Goal: Navigation & Orientation: Find specific page/section

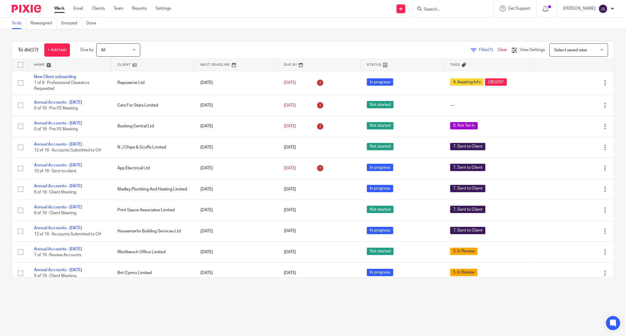
click at [448, 6] on form at bounding box center [454, 8] width 62 height 7
click at [118, 13] on div "Work Email Clients Team Reports Settings Work Email Clients Team Reports Settin…" at bounding box center [113, 8] width 131 height 17
click at [118, 9] on link "Team" at bounding box center [118, 9] width 10 height 6
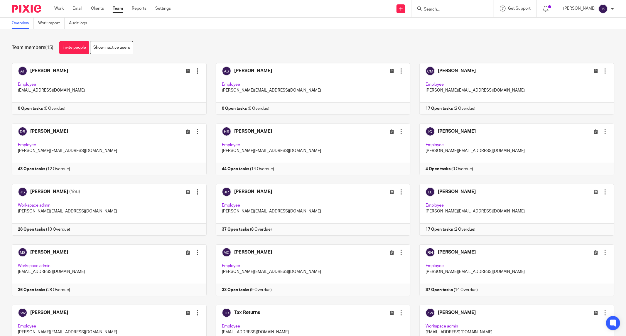
click at [17, 12] on img at bounding box center [26, 9] width 29 height 8
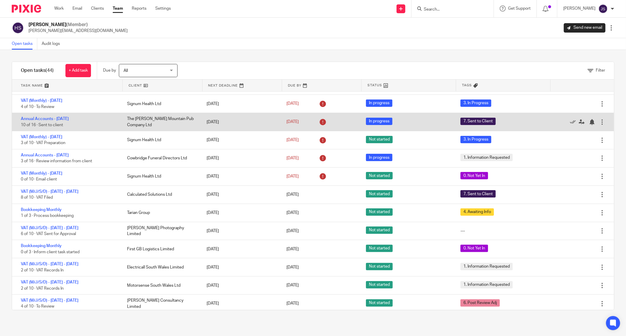
scroll to position [106, 0]
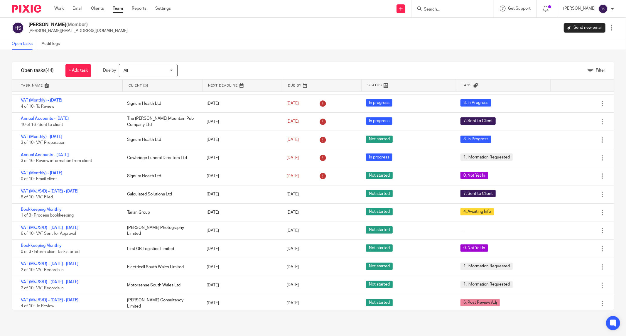
drag, startPoint x: 108, startPoint y: 232, endPoint x: 5, endPoint y: 232, distance: 102.9
click at [5, 232] on div "Filter tasks Only show tasks matching all of these conditions 1 Client name Is …" at bounding box center [313, 193] width 626 height 286
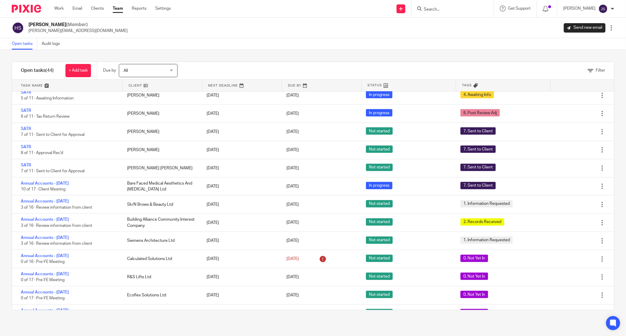
scroll to position [496, 0]
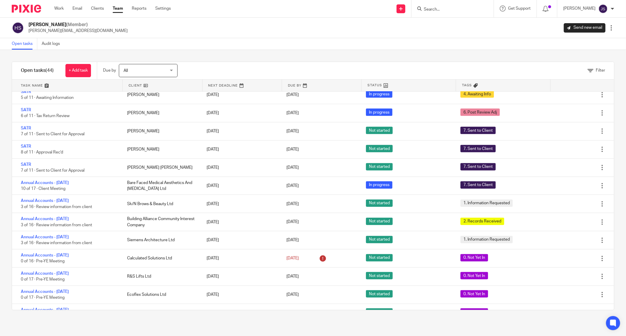
click at [383, 57] on div "Filter tasks Only show tasks matching all of these conditions 1 Client name Is …" at bounding box center [313, 193] width 626 height 286
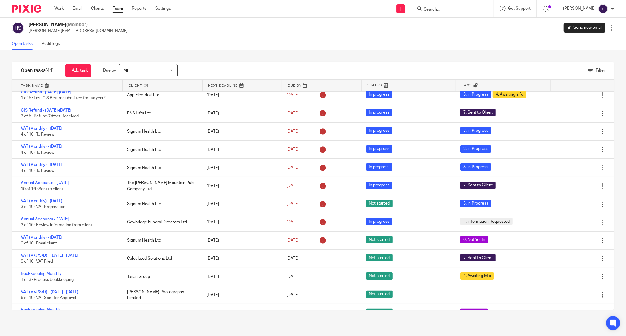
scroll to position [0, 0]
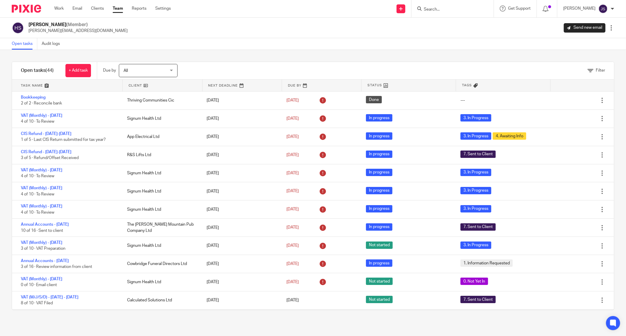
click at [118, 8] on link "Team" at bounding box center [118, 9] width 10 height 6
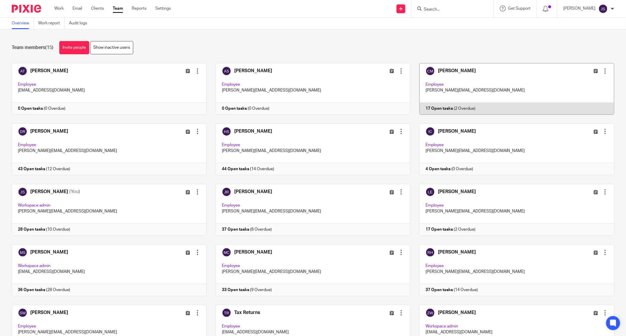
click at [464, 77] on link at bounding box center [512, 89] width 204 height 52
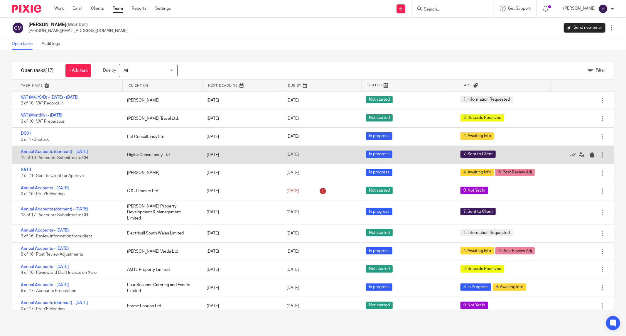
scroll to position [93, 0]
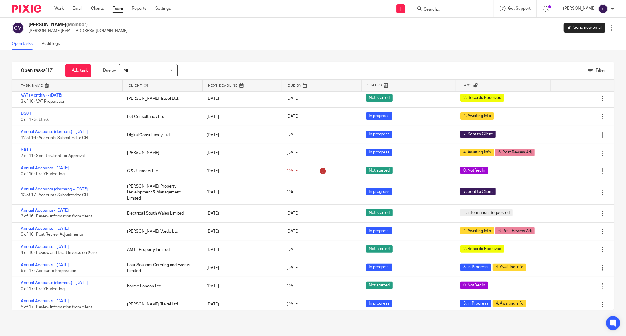
click at [122, 8] on link "Team" at bounding box center [118, 9] width 10 height 6
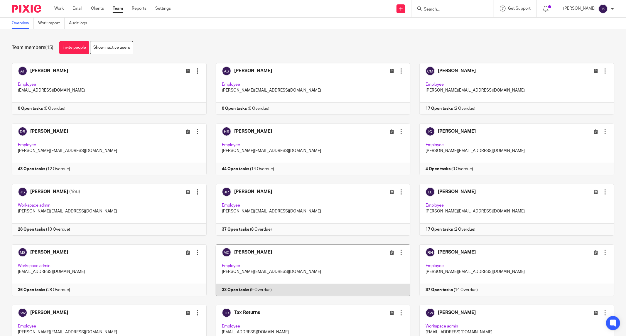
click at [283, 262] on link at bounding box center [308, 270] width 204 height 52
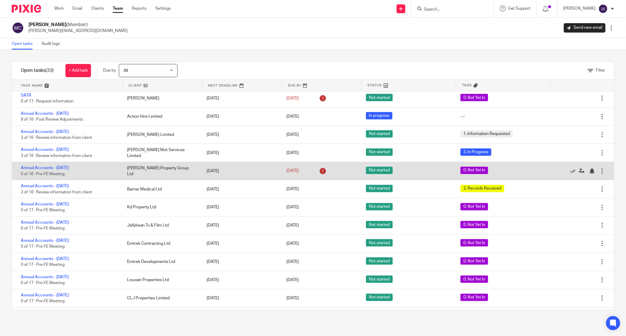
scroll to position [366, 0]
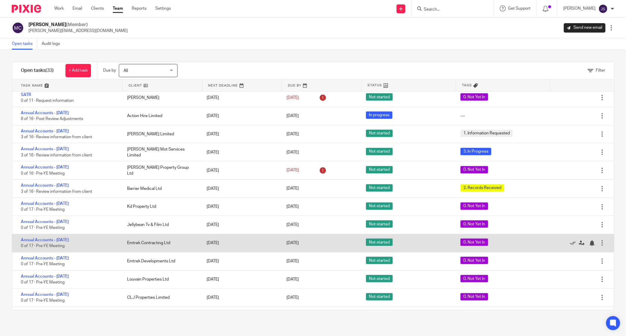
click at [118, 245] on div "Annual Accounts - September 2025 0 of 17 · Pre-YE Meeting" at bounding box center [66, 243] width 109 height 18
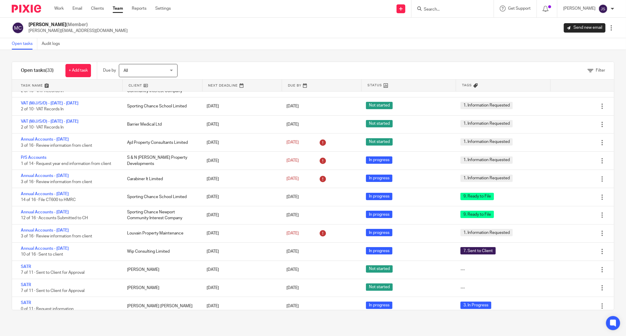
scroll to position [0, 0]
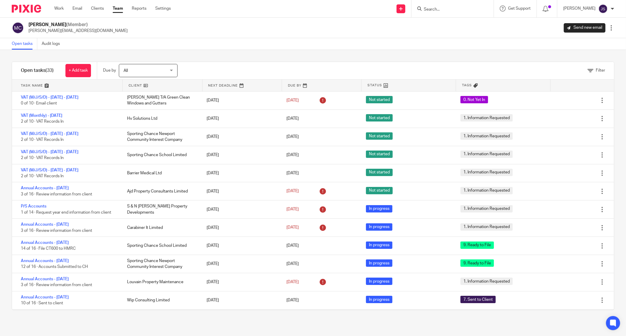
click at [116, 8] on link "Team" at bounding box center [118, 9] width 10 height 6
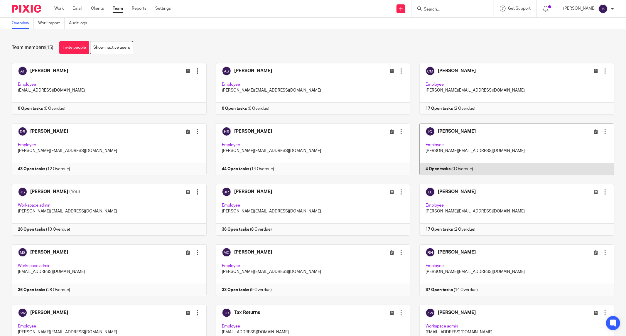
click at [453, 136] on link at bounding box center [512, 149] width 204 height 52
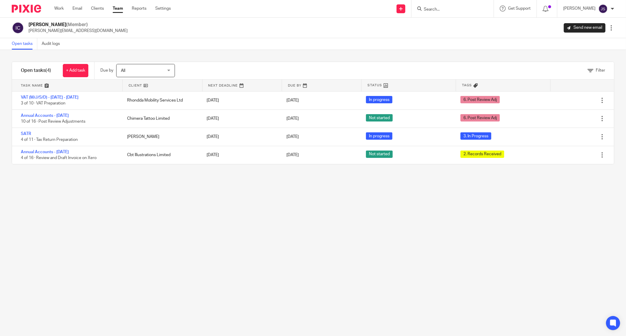
click at [120, 6] on link "Team" at bounding box center [118, 9] width 10 height 6
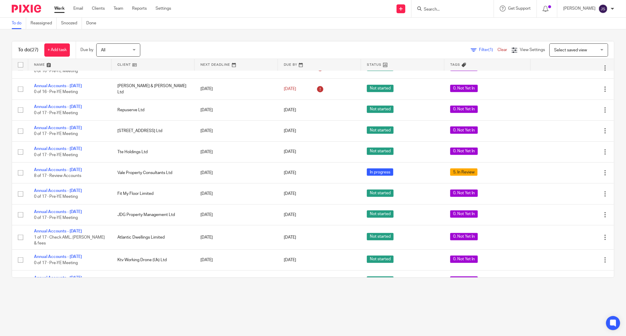
scroll to position [367, 0]
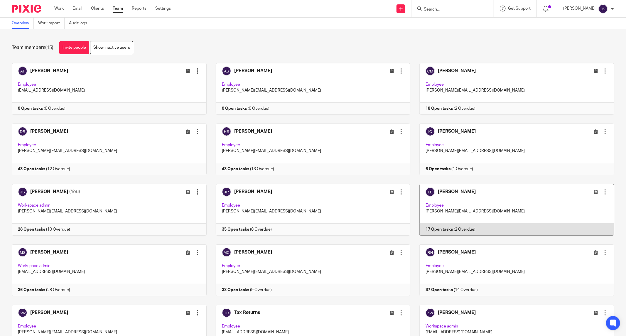
click at [476, 214] on link at bounding box center [512, 210] width 204 height 52
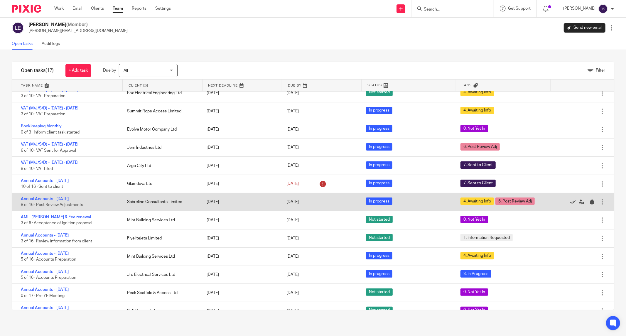
scroll to position [93, 0]
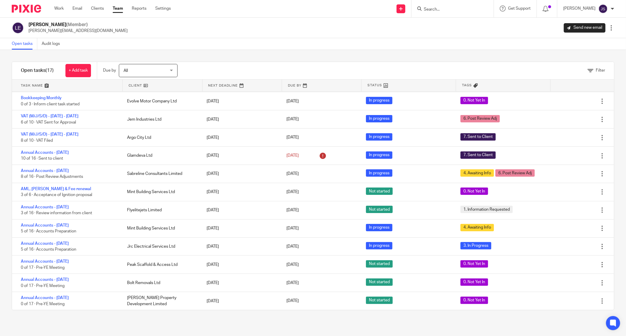
click at [118, 10] on link "Team" at bounding box center [118, 9] width 10 height 6
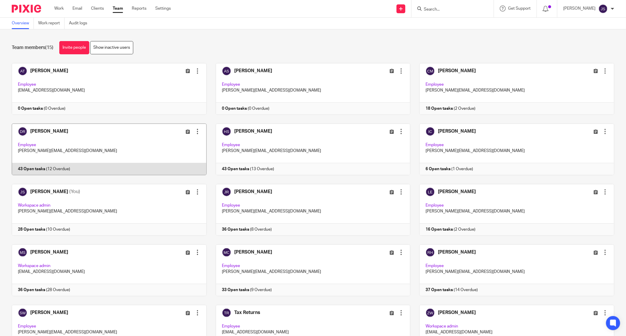
click at [93, 145] on link at bounding box center [105, 149] width 204 height 52
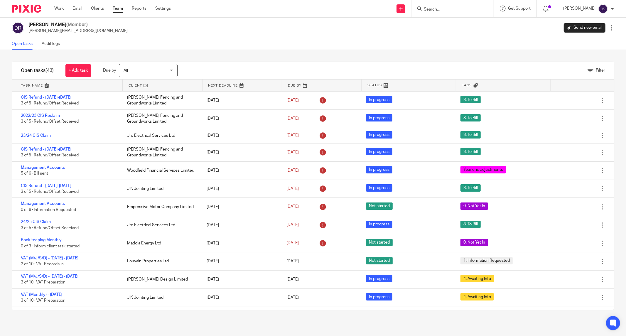
click at [8, 242] on div "Filter tasks Only show tasks matching all of these conditions 1 Client name Is …" at bounding box center [313, 193] width 626 height 286
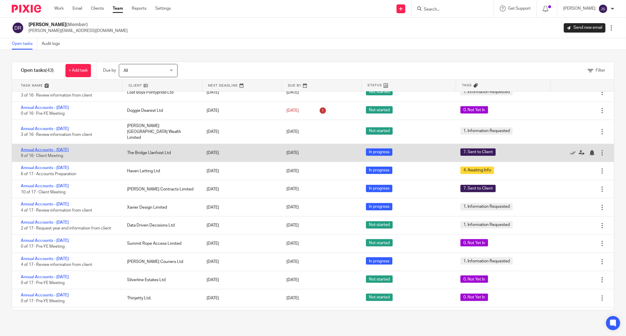
scroll to position [566, 0]
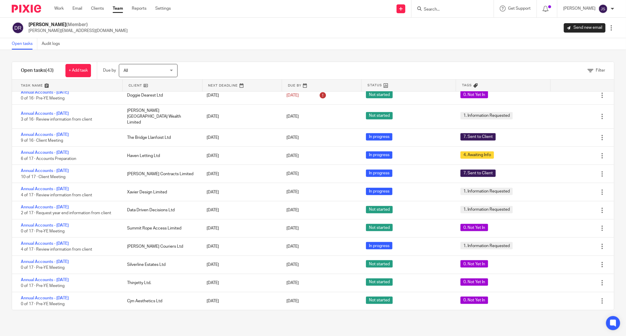
click at [121, 13] on div "Work Email Clients Team Reports Settings Work Email Clients Team Reports Settin…" at bounding box center [113, 8] width 131 height 17
click at [118, 6] on link "Team" at bounding box center [118, 9] width 10 height 6
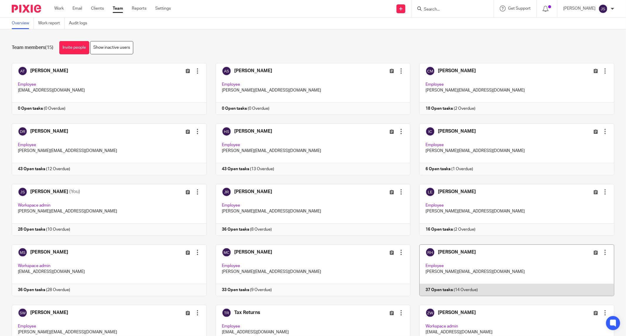
click at [448, 257] on link at bounding box center [512, 270] width 204 height 52
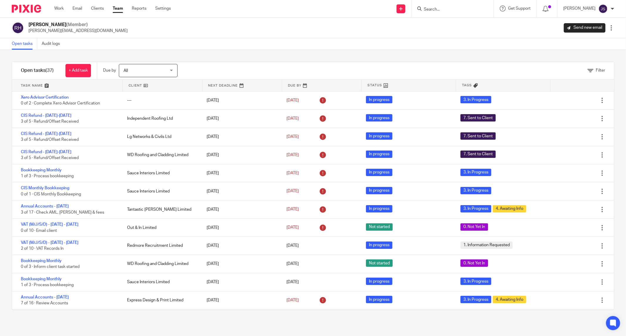
click at [11, 171] on div "Filter tasks Only show tasks matching all of these conditions 1 Client name Is …" at bounding box center [313, 193] width 626 height 286
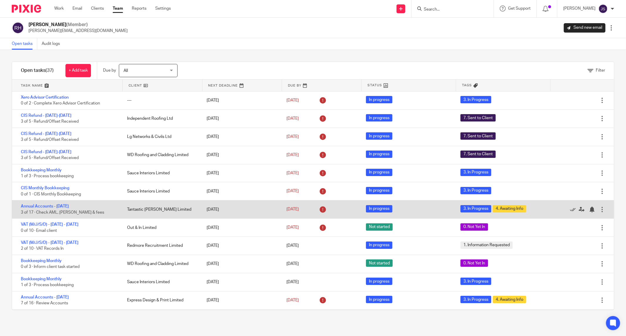
click at [15, 206] on div "Annual Accounts - January 2025 3 of 17 · Check AML, LoE & fees" at bounding box center [66, 209] width 109 height 18
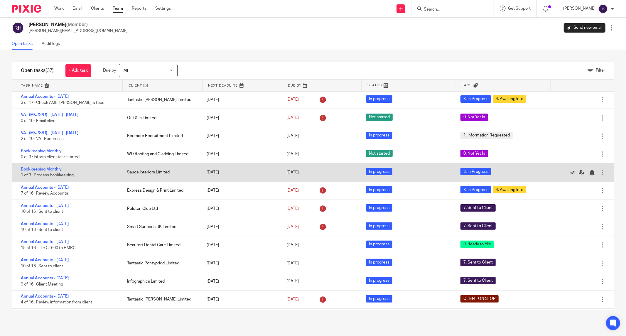
scroll to position [110, 0]
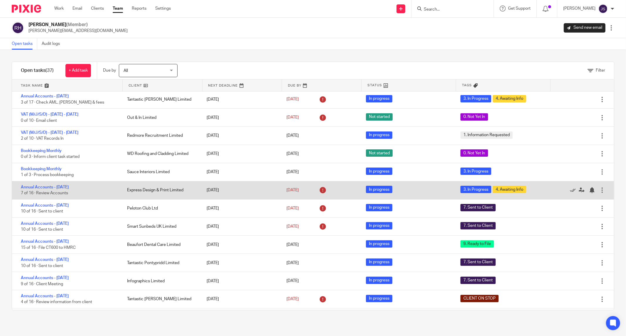
drag, startPoint x: 89, startPoint y: 215, endPoint x: 86, endPoint y: 194, distance: 21.6
click at [86, 194] on div "Xero Advisor Certification 0 of 2 · Complete Xero Advisor Certification --- 19 …" at bounding box center [313, 201] width 602 height 218
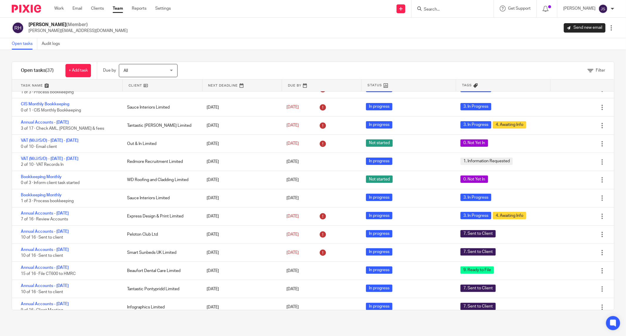
scroll to position [0, 0]
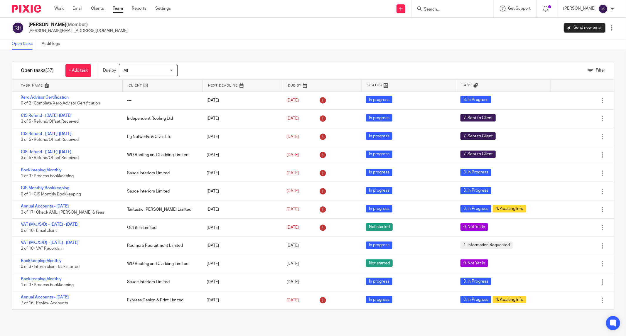
click at [119, 10] on link "Team" at bounding box center [118, 9] width 10 height 6
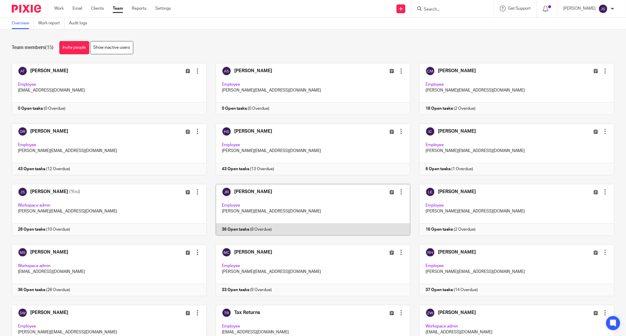
click at [278, 226] on link at bounding box center [308, 210] width 204 height 52
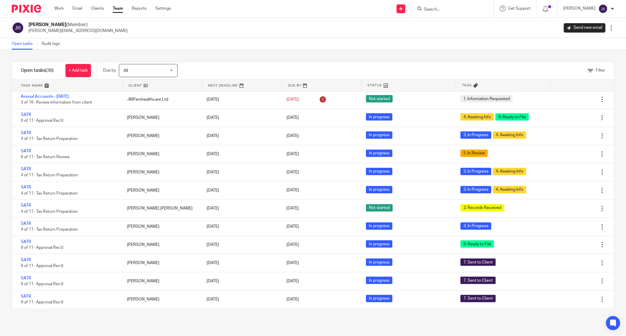
scroll to position [201, 0]
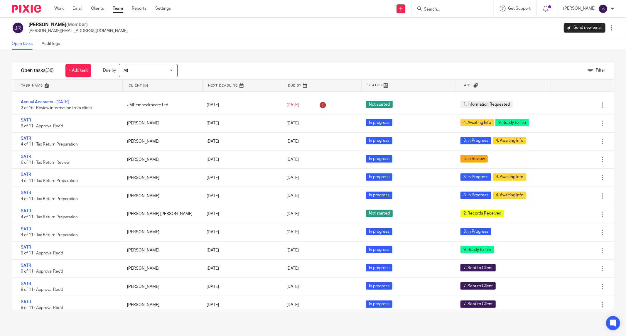
click at [0, 283] on div "Filter tasks Only show tasks matching all of these conditions 1 Client name Is …" at bounding box center [313, 193] width 626 height 286
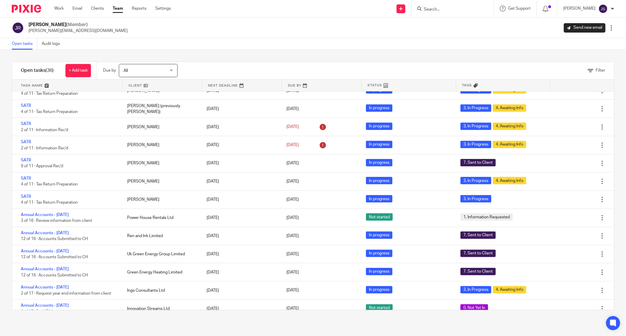
scroll to position [441, 0]
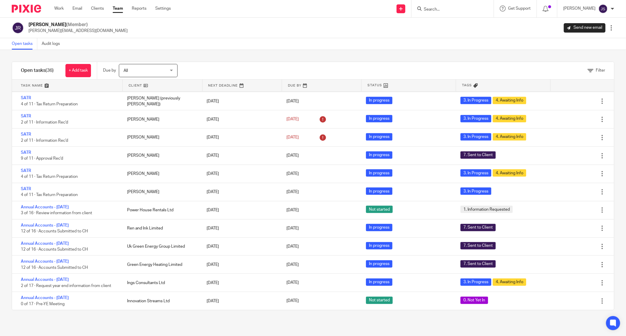
click at [30, 8] on img at bounding box center [26, 9] width 29 height 8
